Goal: Information Seeking & Learning: Learn about a topic

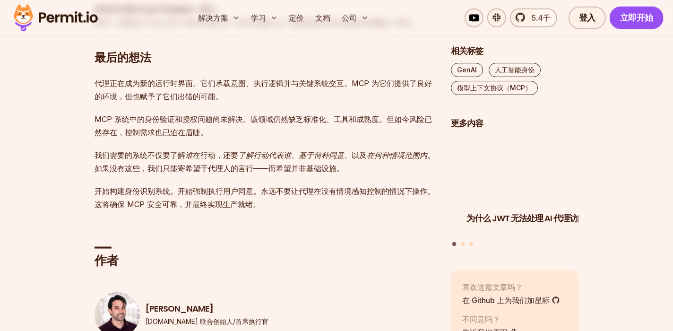
scroll to position [2598, 0]
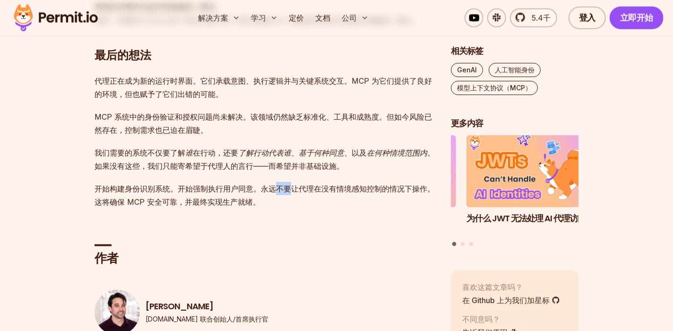
drag, startPoint x: 275, startPoint y: 188, endPoint x: 294, endPoint y: 190, distance: 19.1
click at [294, 190] on font "开始构建身份识别系统。开始强制执行用户同意。永远不要让代理在没有情境感知控制的情况下操作。这将确保 MCP 安全可靠，并最终实现生产就绪。" at bounding box center [264, 195] width 340 height 23
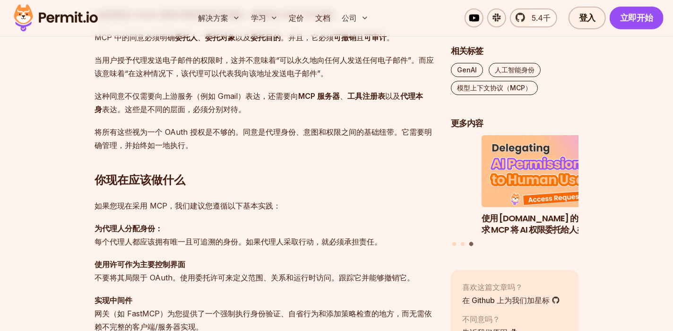
scroll to position [2125, 0]
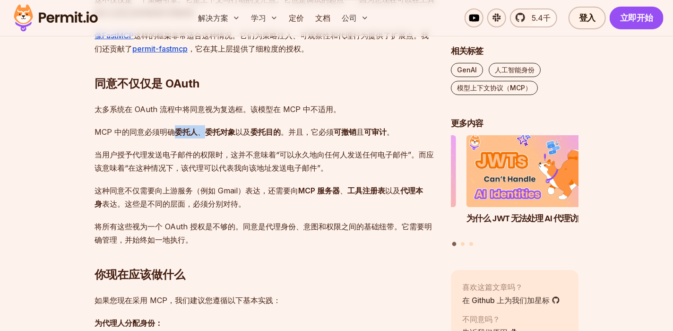
drag, startPoint x: 172, startPoint y: 133, endPoint x: 205, endPoint y: 134, distance: 32.6
click at [205, 134] on p "MCP 中的同意必须明确 委托人 、 委托对象 以及 委托目的 。并且，它必须 可撤销 且 可审计 。" at bounding box center [264, 131] width 341 height 13
drag, startPoint x: 282, startPoint y: 153, endPoint x: 400, endPoint y: 153, distance: 118.1
click at [400, 153] on font "当用户授予代理发送电子邮件的权限时，这并不意味着“可以永久地向任何人发送任何电子邮件”。而应该意味着“在这种情况下，该代理可以代表我向该地址发送电子邮件”。" at bounding box center [263, 161] width 339 height 23
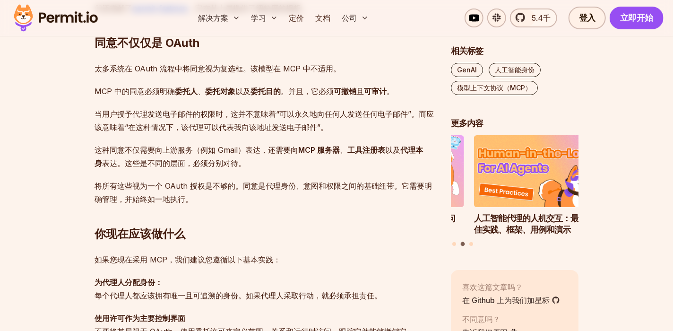
scroll to position [2173, 0]
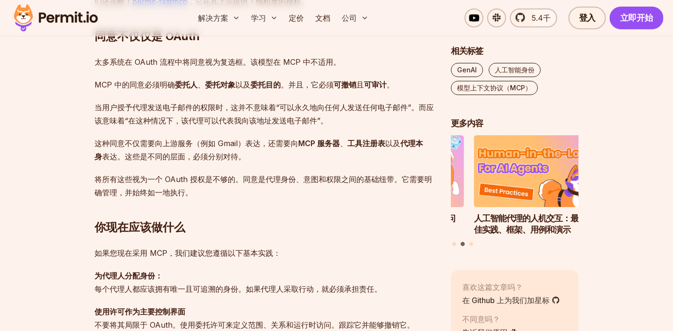
click at [170, 178] on font "将所有这些视为一个 OAuth 授权是不够的。同意是代理身份、意图和权限之间的基础纽带。它需要明确管理，并始终如一地执行。" at bounding box center [262, 185] width 337 height 23
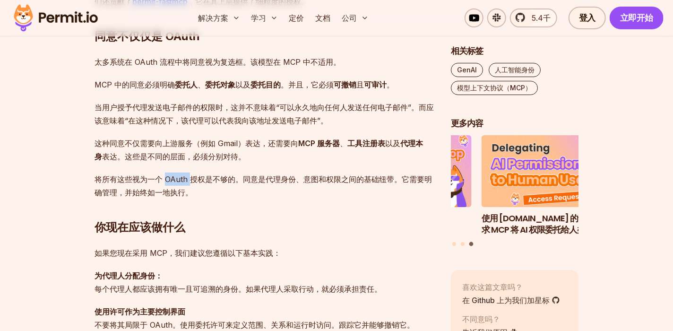
click at [170, 178] on font "将所有这些视为一个 OAuth 授权是不够的。同意是代理身份、意图和权限之间的基础纽带。它需要明确管理，并始终如一地执行。" at bounding box center [262, 185] width 337 height 23
click at [208, 176] on font "将所有这些视为一个 OAuth 授权是不够的。同意是代理身份、意图和权限之间的基础纽带。它需要明确管理，并始终如一地执行。" at bounding box center [262, 185] width 337 height 23
click at [164, 181] on font "将所有这些视为一个 OAuth 授权是不够的。同意是代理身份、意图和权限之间的基础纽带。它需要明确管理，并始终如一地执行。" at bounding box center [262, 185] width 337 height 23
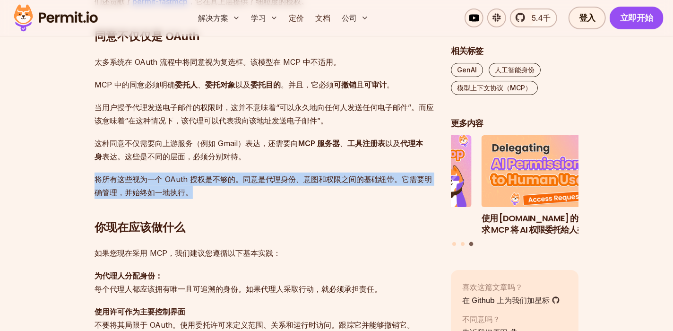
click at [164, 181] on font "将所有这些视为一个 OAuth 授权是不够的。同意是代理身份、意图和权限之间的基础纽带。它需要明确管理，并始终如一地执行。" at bounding box center [262, 185] width 337 height 23
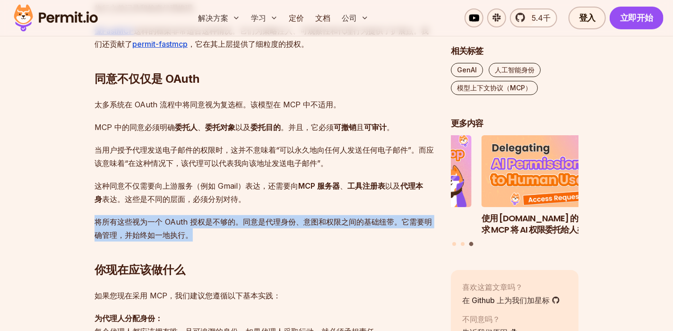
scroll to position [2125, 0]
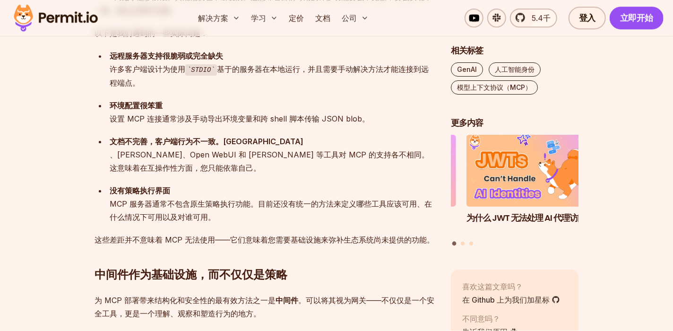
click at [294, 199] on font "MCP 服务器通常不包含原生策略执行功能。目前还没有统一的方法来定义哪些工具应该可用、在什么情况下可用以及对谁可用。" at bounding box center [271, 210] width 322 height 23
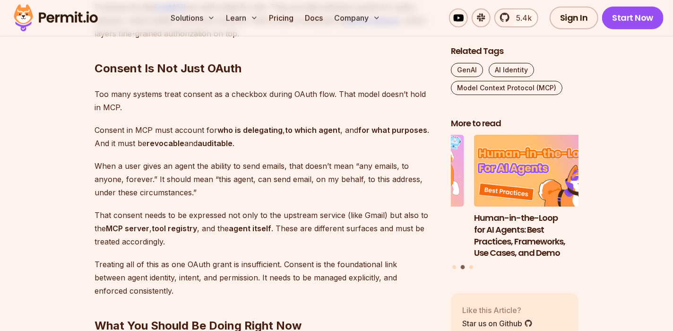
scroll to position [2381, 0]
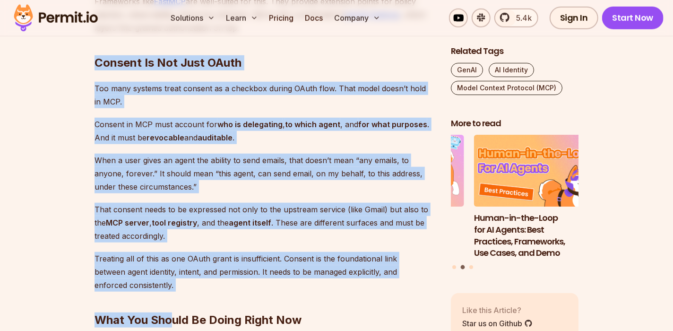
drag, startPoint x: 98, startPoint y: 63, endPoint x: 173, endPoint y: 289, distance: 237.6
copy div "Consent Is Not Just OAuth Too many systems treat consent as a checkbox during O…"
click at [175, 273] on p "Treating all of this as one OAuth grant is insufficient. Consent is the foundat…" at bounding box center [264, 272] width 341 height 40
drag, startPoint x: 175, startPoint y: 290, endPoint x: 98, endPoint y: 67, distance: 236.3
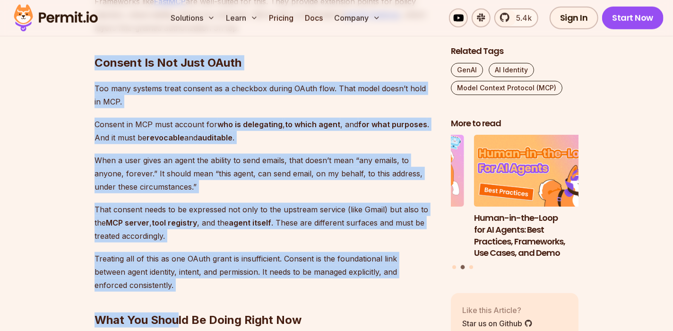
drag, startPoint x: 98, startPoint y: 67, endPoint x: 96, endPoint y: 60, distance: 7.0
click at [98, 67] on h2 "Consent Is Not Just OAuth" at bounding box center [264, 43] width 341 height 53
drag, startPoint x: 95, startPoint y: 60, endPoint x: 174, endPoint y: 287, distance: 240.8
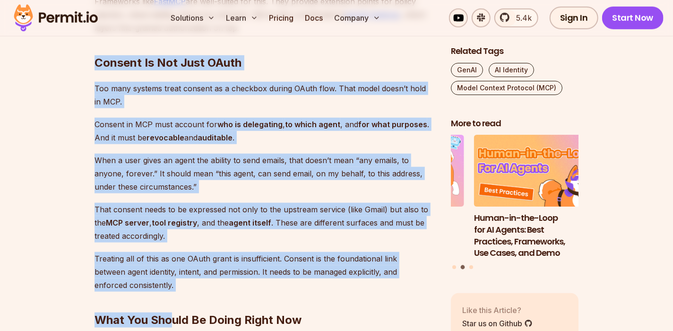
click at [172, 286] on p "Treating all of this as one OAuth grant is insufficient. Consent is the foundat…" at bounding box center [264, 272] width 341 height 40
drag, startPoint x: 152, startPoint y: 273, endPoint x: 97, endPoint y: 61, distance: 219.2
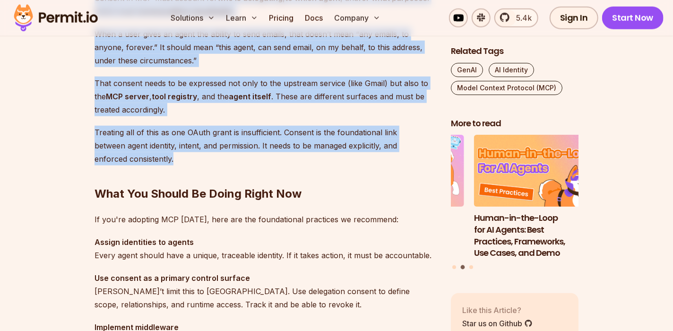
scroll to position [2523, 0]
